Goal: Task Accomplishment & Management: Manage account settings

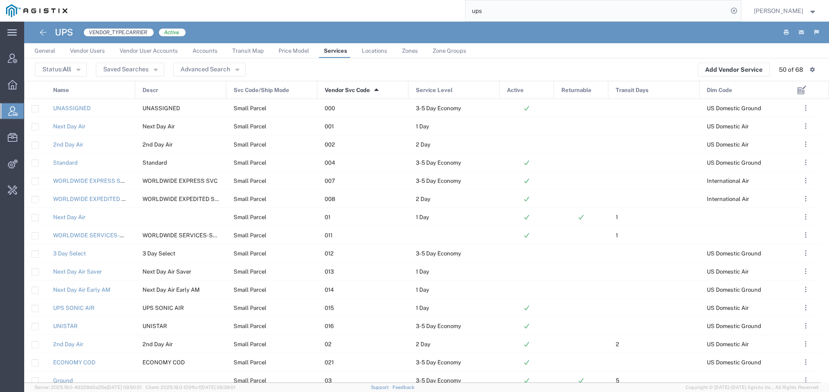
click at [474, 12] on input "ups" at bounding box center [596, 10] width 262 height 21
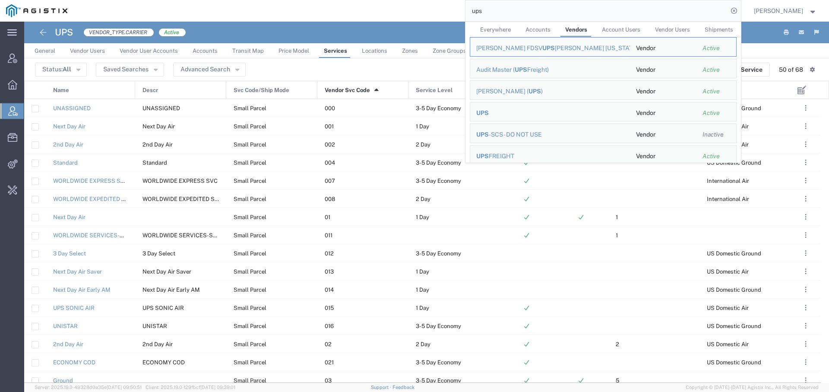
click at [474, 12] on input "ups" at bounding box center [596, 10] width 262 height 21
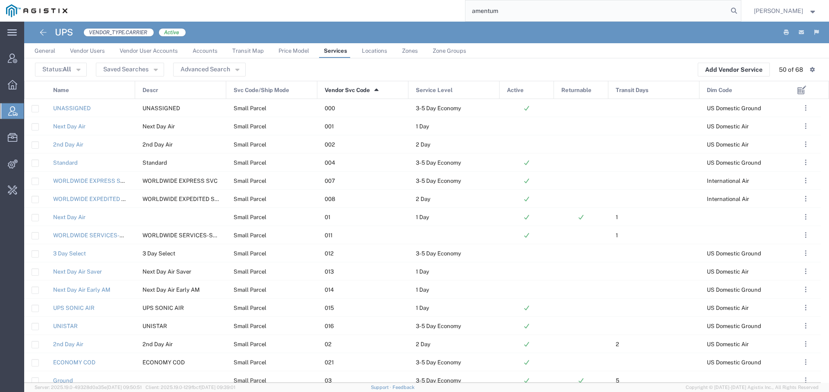
type input "amentum"
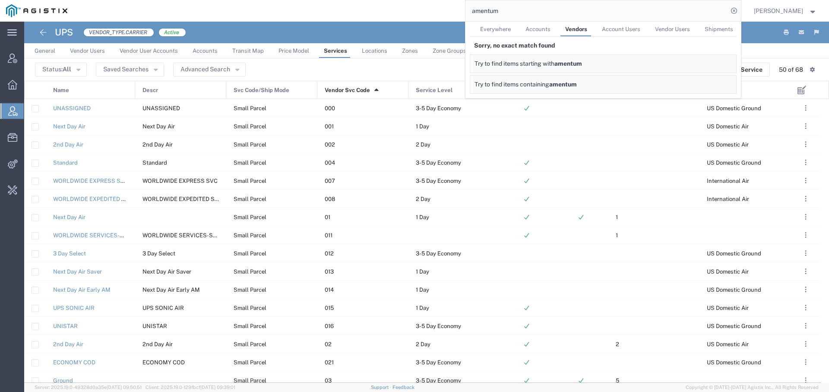
click at [480, 30] on span "Everywhere" at bounding box center [495, 29] width 31 height 6
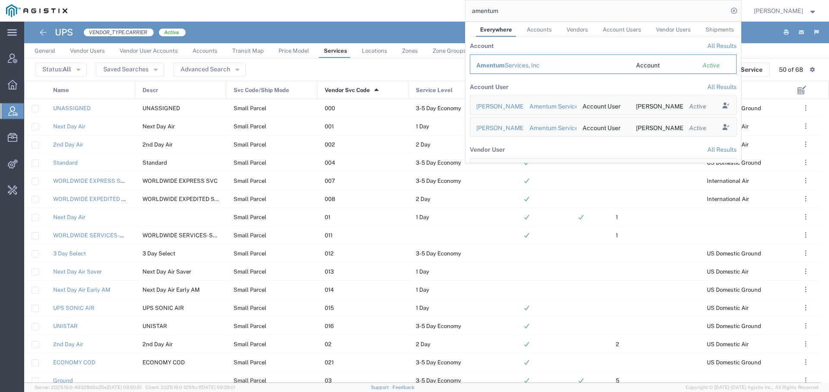
click at [488, 63] on span "Amentum" at bounding box center [490, 65] width 28 height 7
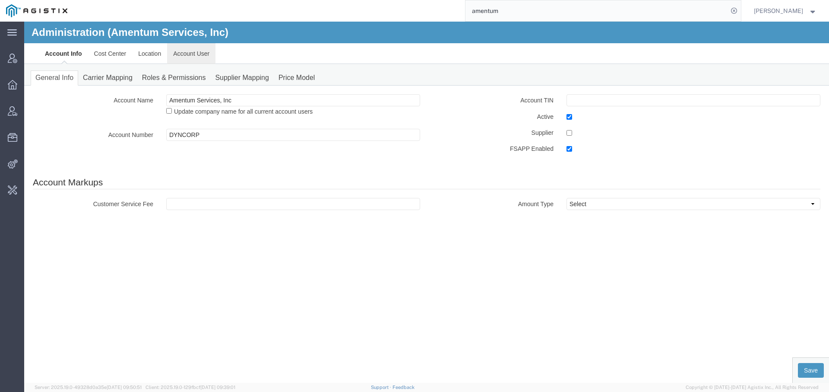
click at [192, 48] on link "Account User" at bounding box center [191, 53] width 48 height 21
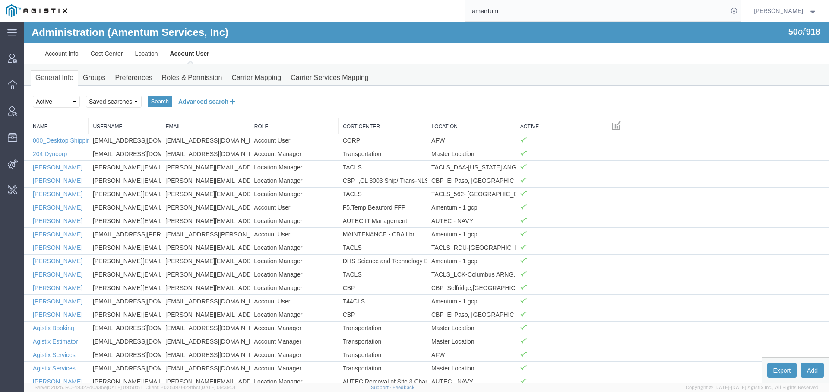
click at [209, 103] on button "Advanced search" at bounding box center [207, 101] width 70 height 15
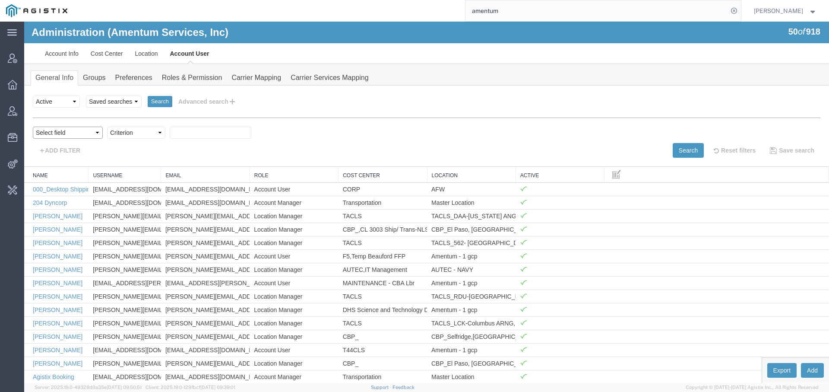
click at [88, 131] on select "Select field Cost Center Email Location Name Role Username" at bounding box center [68, 132] width 70 height 12
select select "personName"
click at [33, 126] on select "Select field Cost Center Email Location Name Role Username" at bounding box center [68, 132] width 70 height 12
click at [137, 129] on select "Criterion contains does not contain is is blank is not blank starts with" at bounding box center [136, 132] width 58 height 12
select select "startswith"
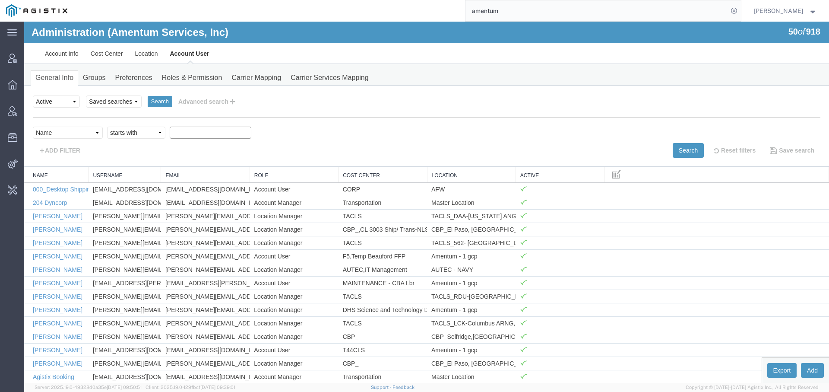
click at [107, 126] on select "Criterion contains does not contain is is blank is not blank starts with" at bounding box center [136, 132] width 58 height 12
type input "jason"
click at [673, 149] on button "Search" at bounding box center [688, 150] width 31 height 15
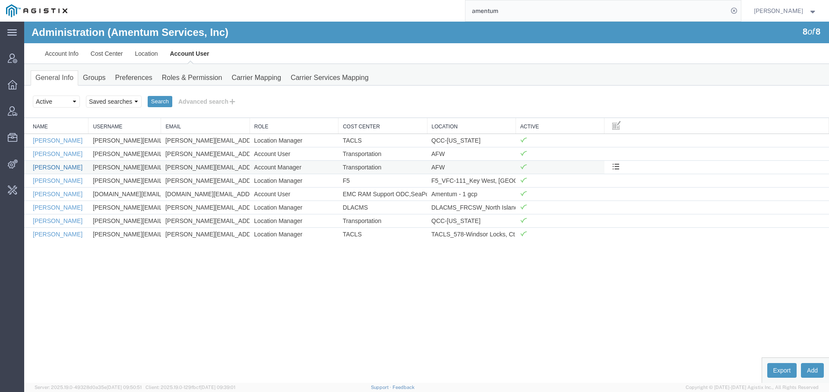
click at [53, 164] on link "Jason Champagne" at bounding box center [58, 167] width 50 height 7
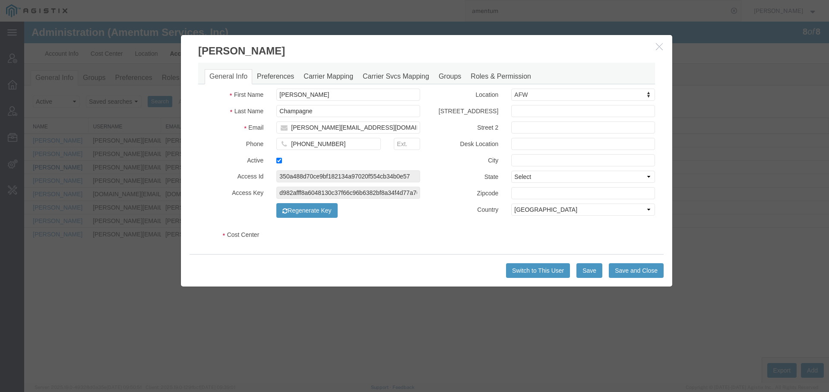
select select "DEPARTMENT"
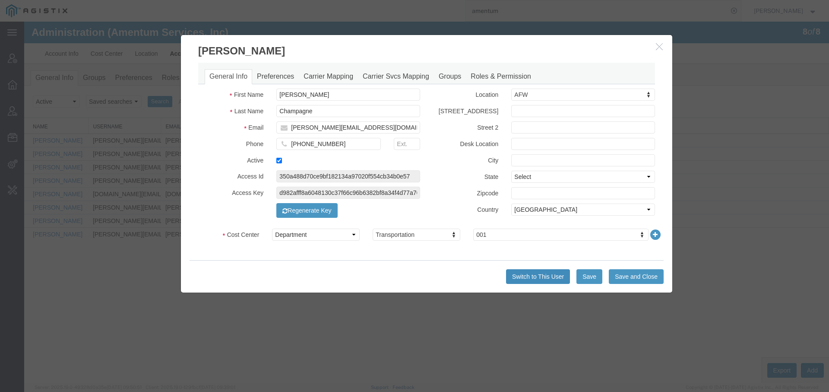
click at [523, 276] on button "Switch to This User" at bounding box center [538, 276] width 64 height 15
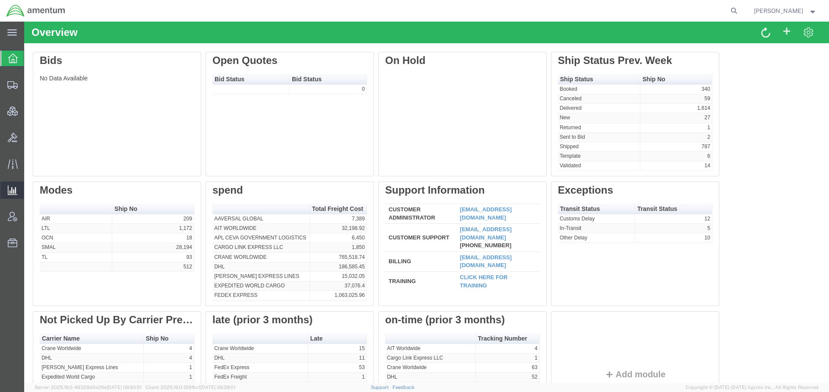
click at [0, 0] on span "Saved Reports" at bounding box center [0, 0] width 0 height 0
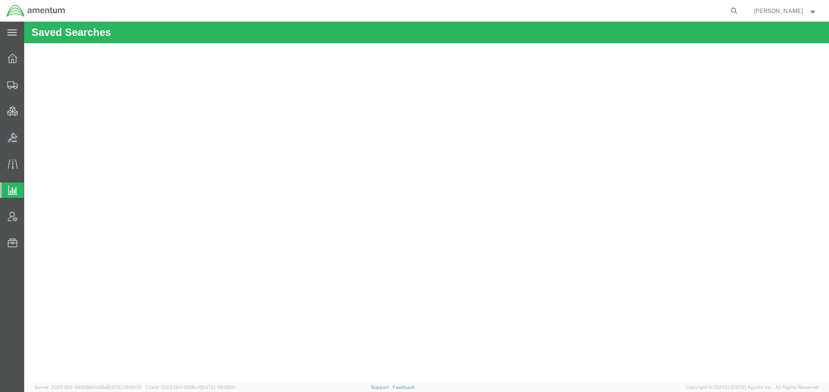
click at [791, 16] on div "Jason Champagne" at bounding box center [785, 11] width 76 height 22
click at [802, 13] on span "Jason Champagne" at bounding box center [778, 10] width 49 height 9
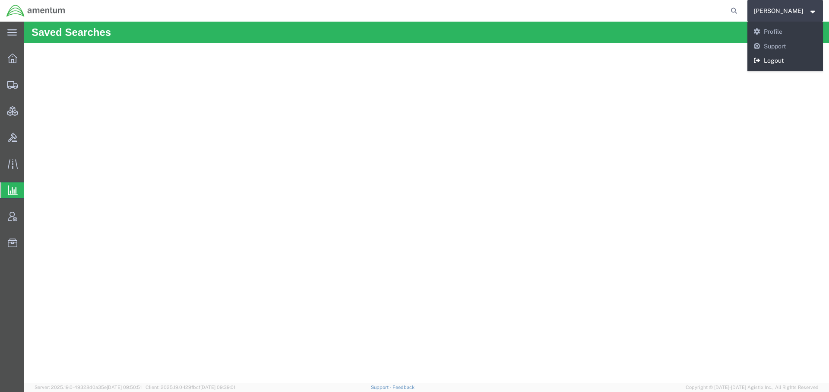
click at [773, 57] on link "Logout" at bounding box center [785, 61] width 76 height 15
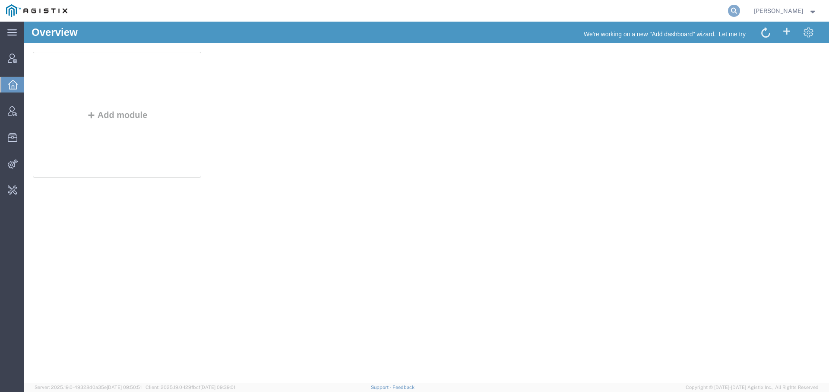
click at [730, 9] on icon at bounding box center [734, 11] width 12 height 12
type input "b"
type input "amentum"
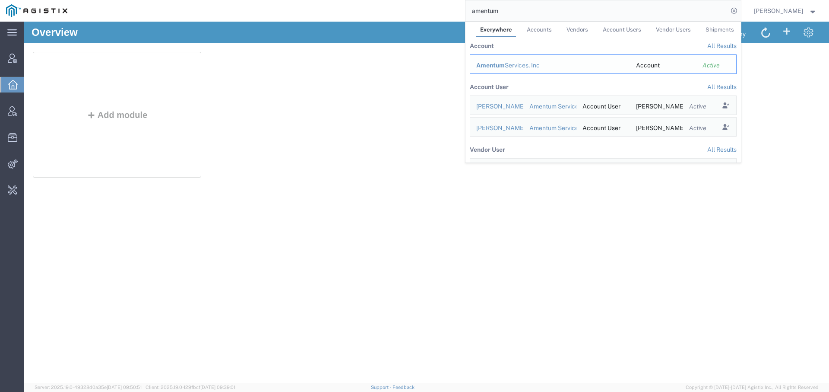
click at [521, 63] on div "Amentum Services, Inc" at bounding box center [550, 65] width 148 height 9
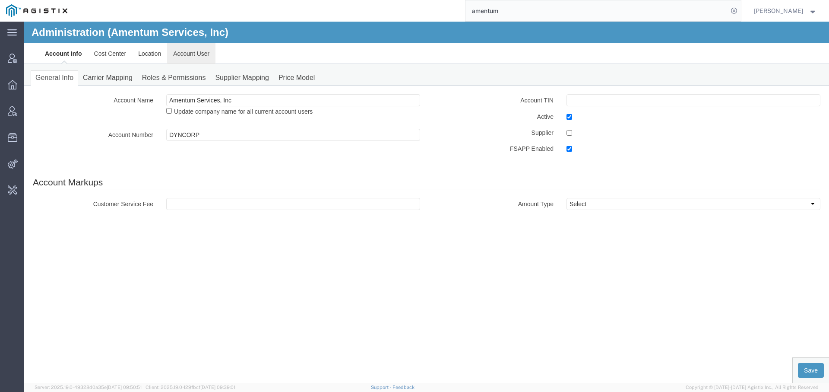
click at [187, 50] on link "Account User" at bounding box center [191, 53] width 48 height 21
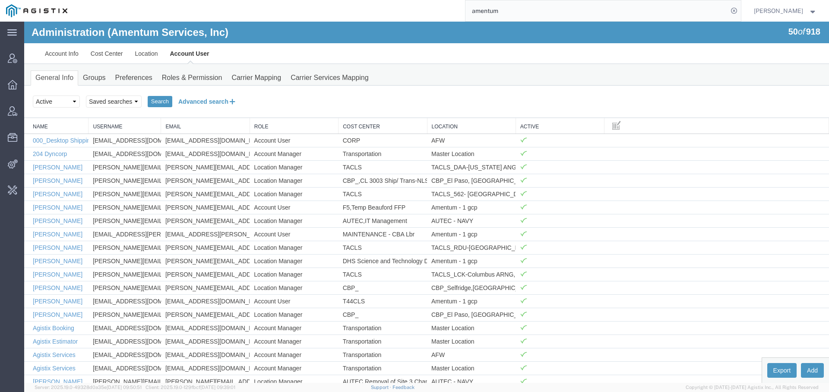
click at [224, 103] on button "Advanced search" at bounding box center [207, 101] width 70 height 15
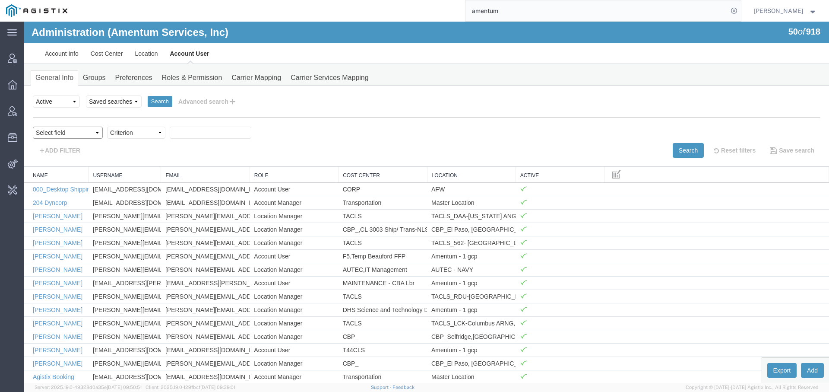
click at [86, 135] on select "Select field Cost Center Email Location Name Role Username" at bounding box center [68, 132] width 70 height 12
select select "personName"
click at [33, 126] on select "Select field Cost Center Email Location Name Role Username" at bounding box center [68, 132] width 70 height 12
click at [124, 133] on select "Criterion contains does not contain is is blank is not blank starts with" at bounding box center [136, 132] width 58 height 12
select select "startswith"
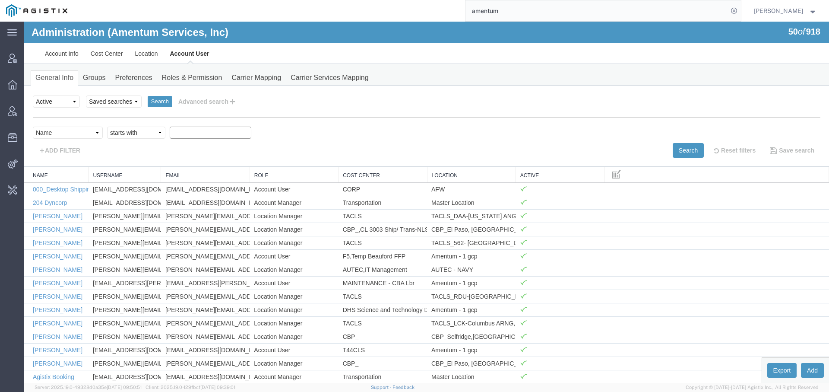
click at [107, 126] on select "Criterion contains does not contain is is blank is not blank starts with" at bounding box center [136, 132] width 58 height 12
type input "brian"
click at [678, 150] on button "Search" at bounding box center [688, 150] width 31 height 15
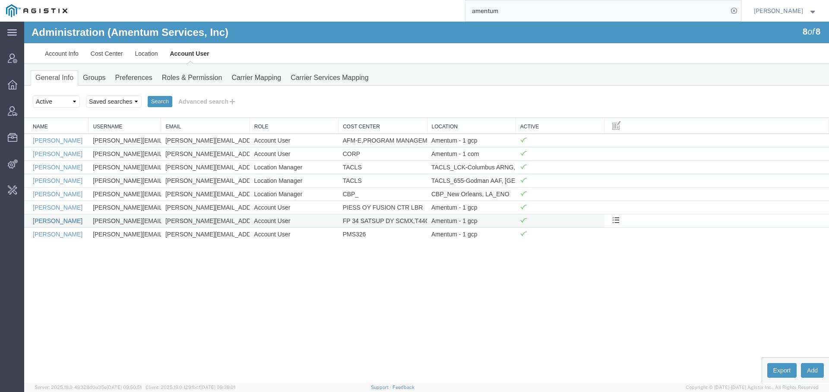
click at [54, 221] on link "[PERSON_NAME]" at bounding box center [58, 220] width 50 height 7
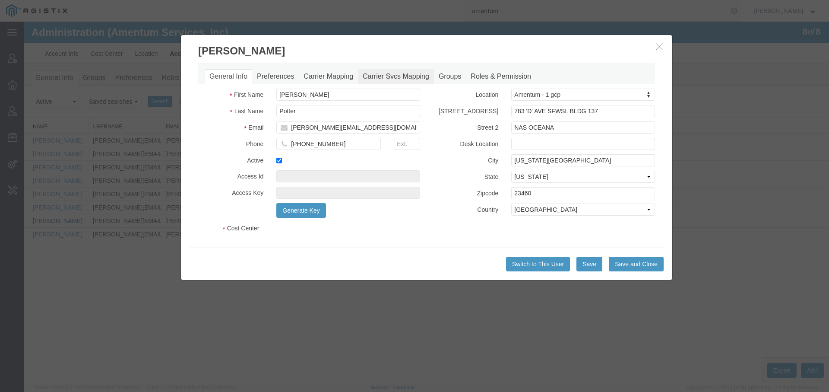
select select "COSTCENTER"
select select "DEPARTMENT"
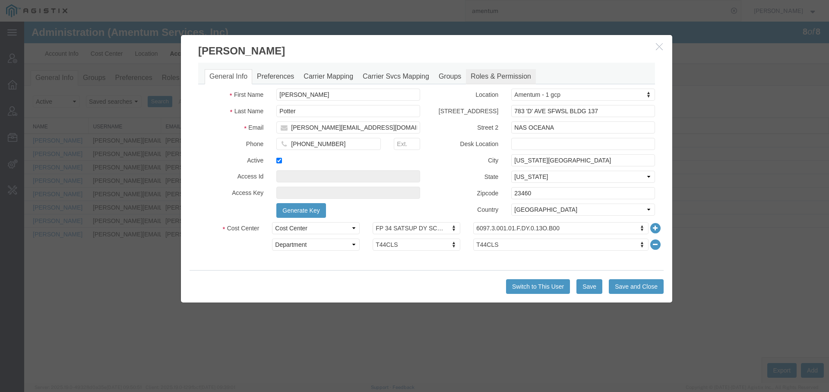
click at [490, 75] on link "Roles & Permission" at bounding box center [501, 76] width 70 height 15
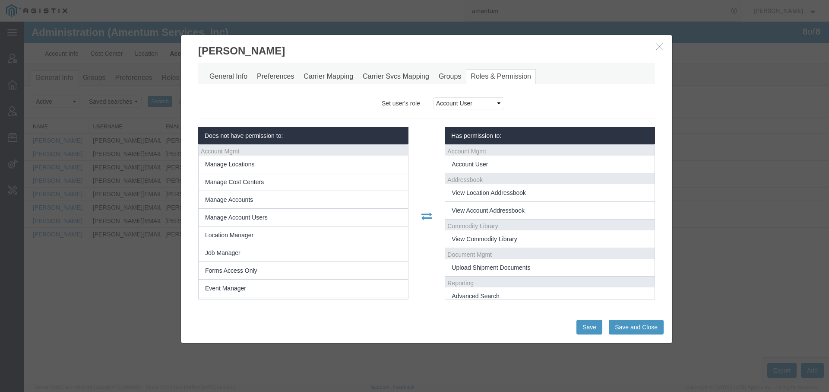
scroll to position [6, 0]
click at [233, 76] on link "General Info" at bounding box center [228, 76] width 47 height 15
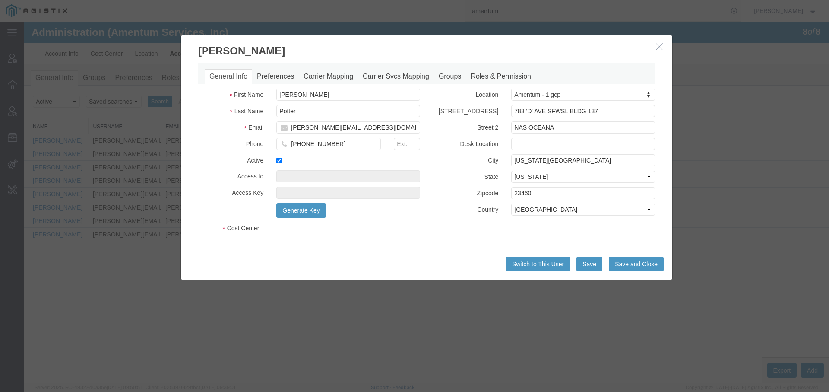
select select "COSTCENTER"
select select "DEPARTMENT"
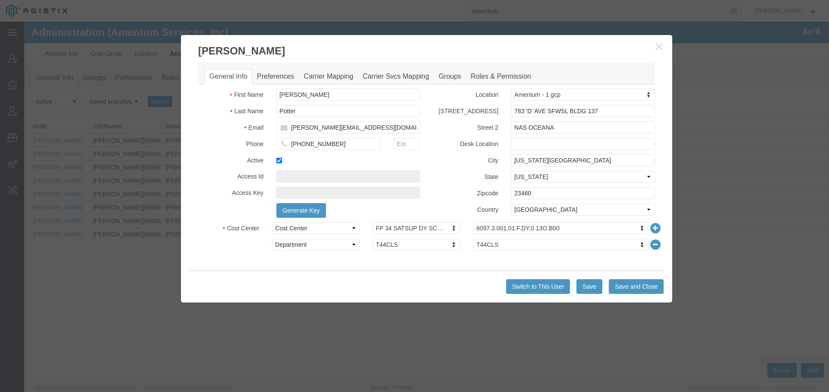
click at [531, 294] on div "Switch to This User Save Save and Close" at bounding box center [427, 286] width 474 height 32
click at [520, 284] on button "Switch to This User" at bounding box center [538, 286] width 64 height 15
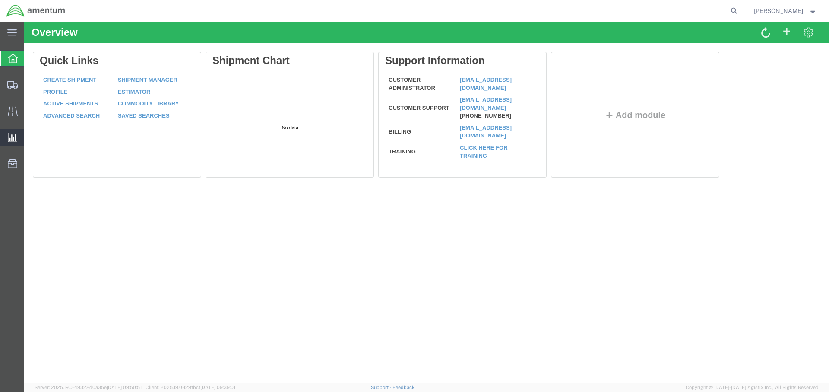
click at [0, 0] on span "Saved Reports" at bounding box center [0, 0] width 0 height 0
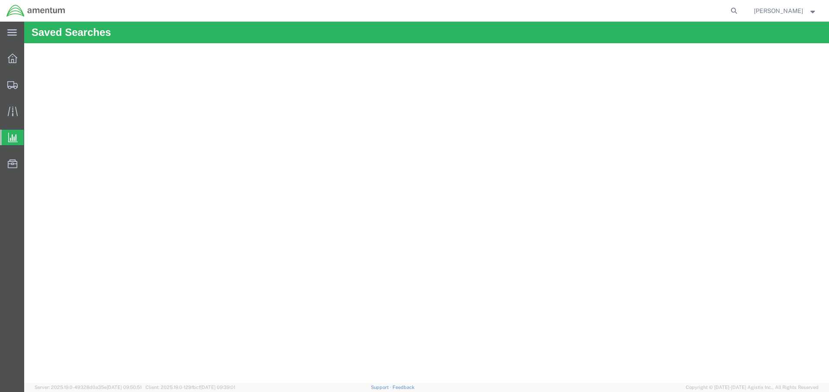
click at [807, 8] on span "[PERSON_NAME]" at bounding box center [785, 10] width 63 height 9
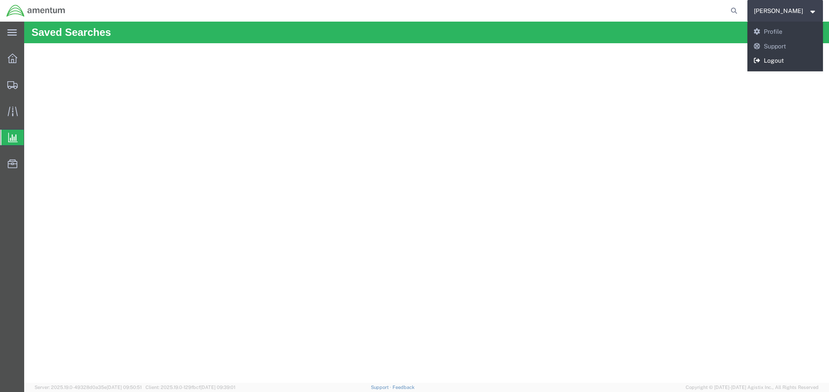
click at [788, 56] on link "Logout" at bounding box center [785, 61] width 76 height 15
